Goal: Transaction & Acquisition: Obtain resource

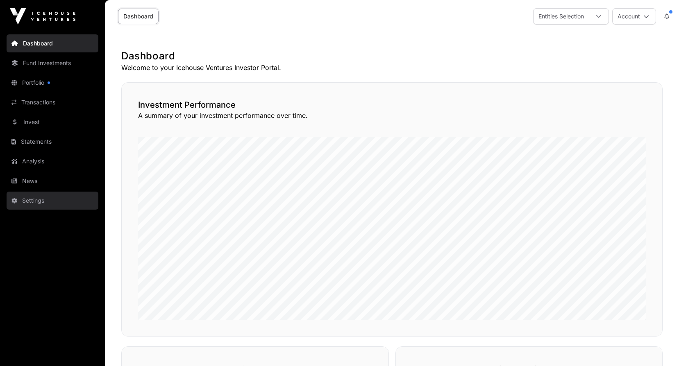
click at [30, 198] on link "Settings" at bounding box center [53, 201] width 92 height 18
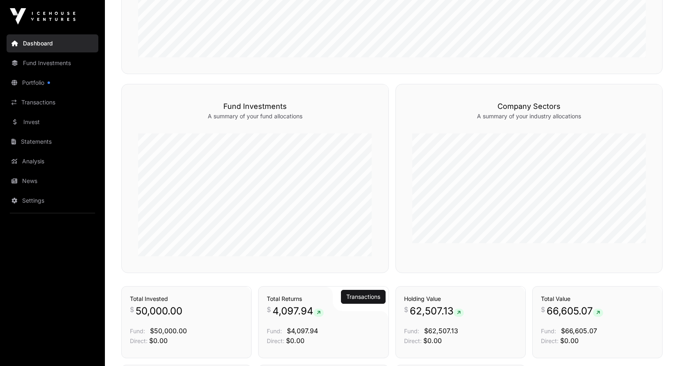
scroll to position [403, 0]
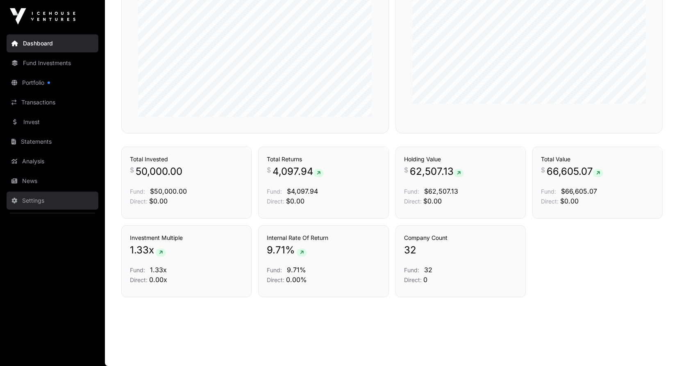
click at [39, 201] on link "Settings" at bounding box center [53, 201] width 92 height 18
click at [38, 201] on link "Settings" at bounding box center [53, 201] width 92 height 18
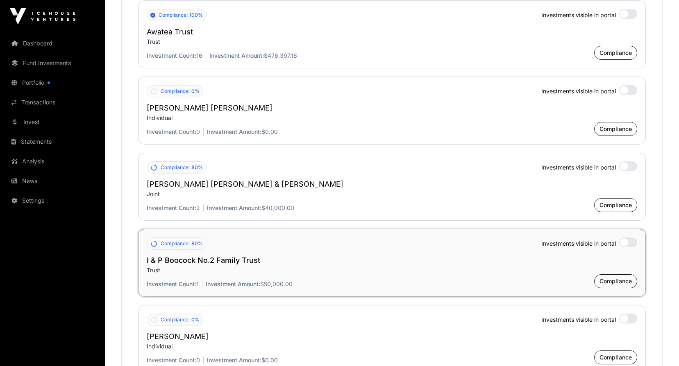
scroll to position [943, 0]
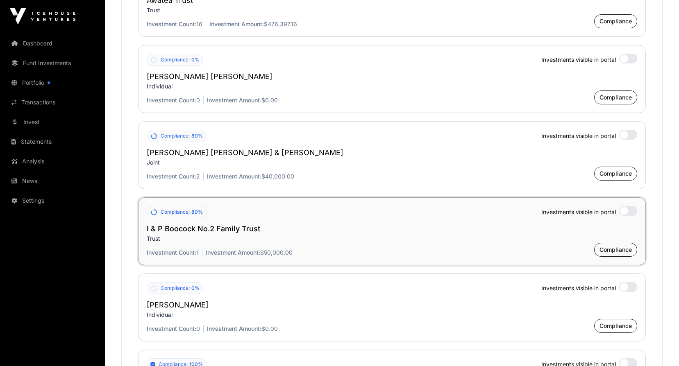
click at [625, 282] on div at bounding box center [628, 287] width 18 height 10
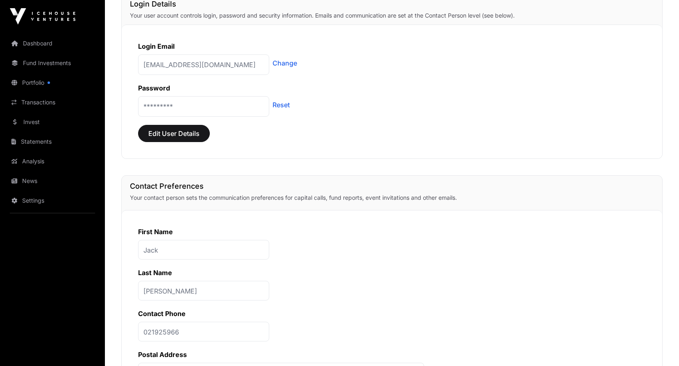
scroll to position [0, 0]
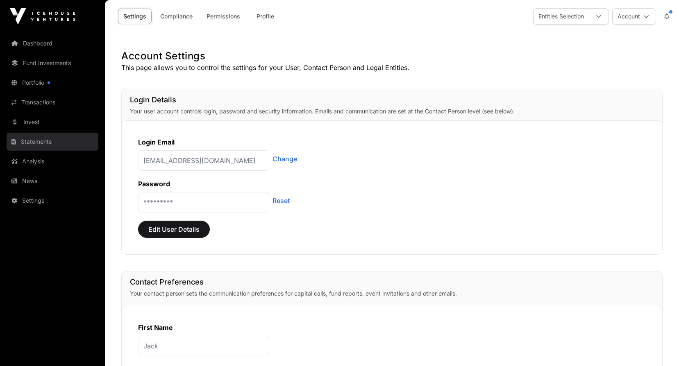
click at [32, 137] on link "Statements" at bounding box center [53, 142] width 92 height 18
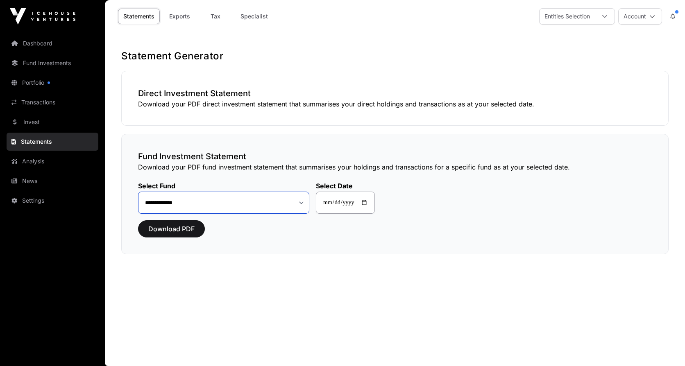
click at [301, 201] on select "**********" at bounding box center [223, 203] width 171 height 22
click at [167, 228] on span "Download PDF" at bounding box center [171, 229] width 46 height 10
click at [182, 93] on h3 "Direct Investment Statement" at bounding box center [395, 93] width 514 height 11
click at [178, 231] on span "Download PDF" at bounding box center [171, 229] width 46 height 10
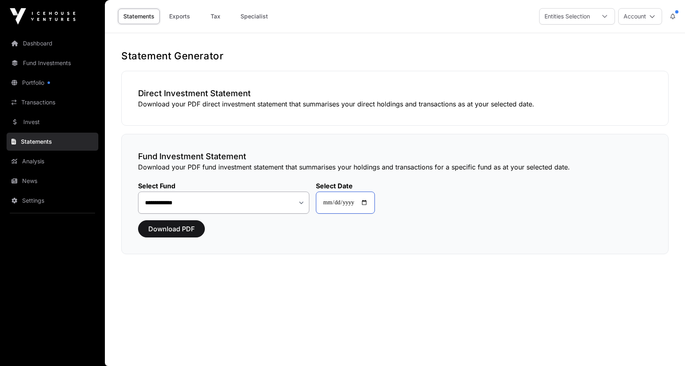
click at [366, 200] on input "**********" at bounding box center [345, 203] width 59 height 22
type input "**********"
click at [175, 228] on span "Download PDF" at bounding box center [171, 229] width 46 height 10
click at [36, 196] on link "Settings" at bounding box center [53, 201] width 92 height 18
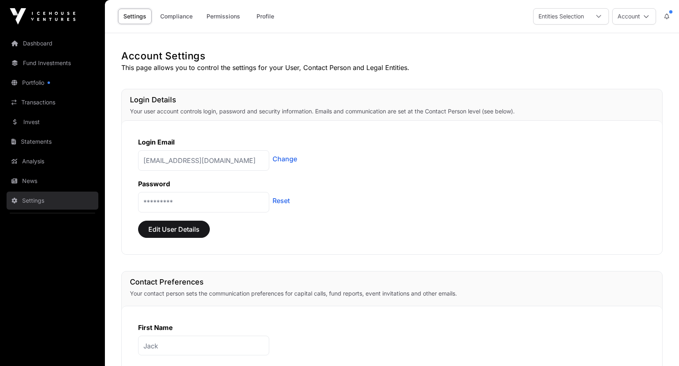
click at [37, 197] on link "Settings" at bounding box center [53, 201] width 92 height 18
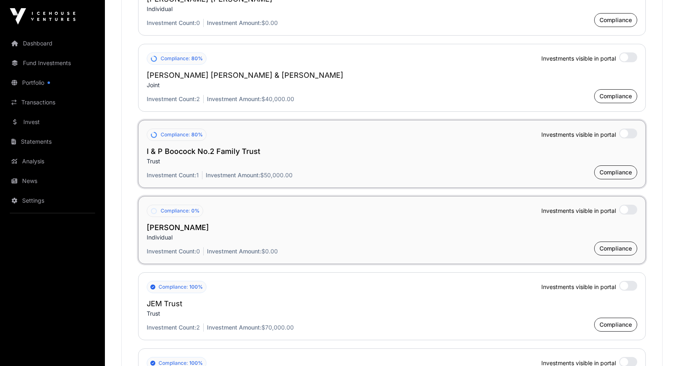
scroll to position [1066, 0]
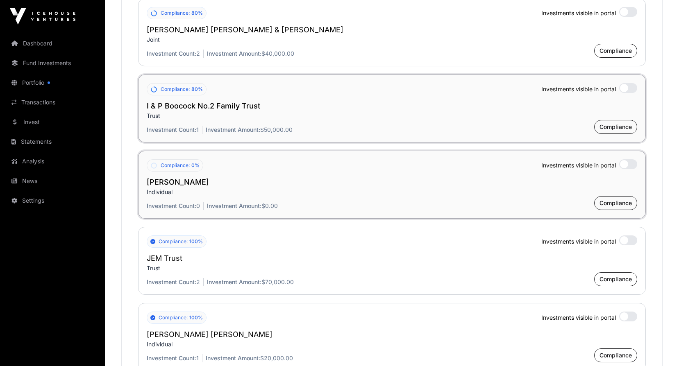
click at [627, 159] on div at bounding box center [628, 164] width 18 height 10
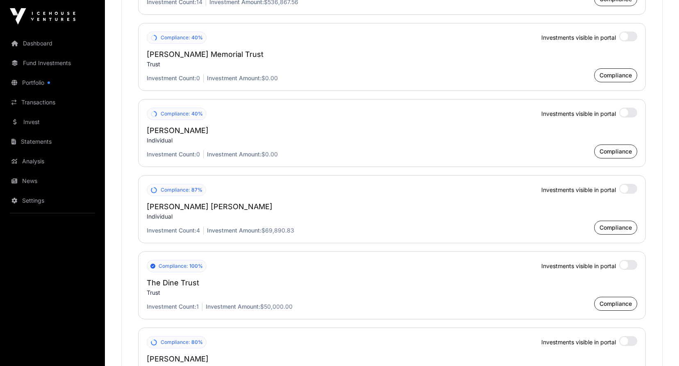
scroll to position [2132, 0]
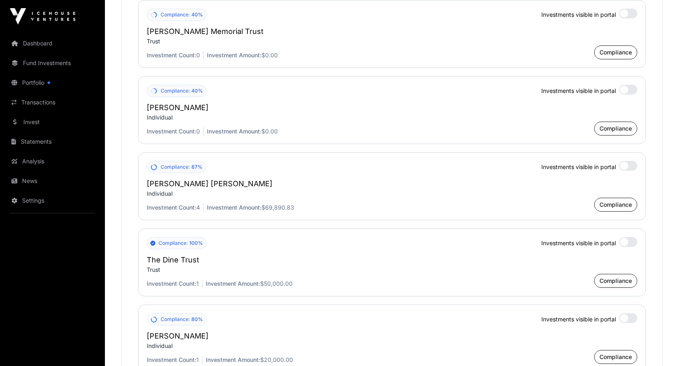
click at [624, 168] on div at bounding box center [628, 166] width 18 height 10
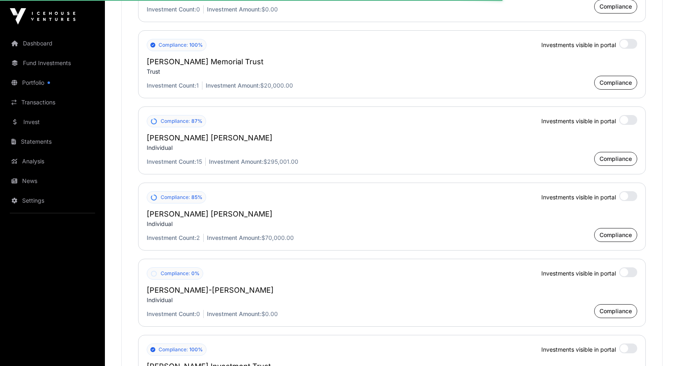
scroll to position [1599, 0]
